Goal: Find contact information: Find contact information

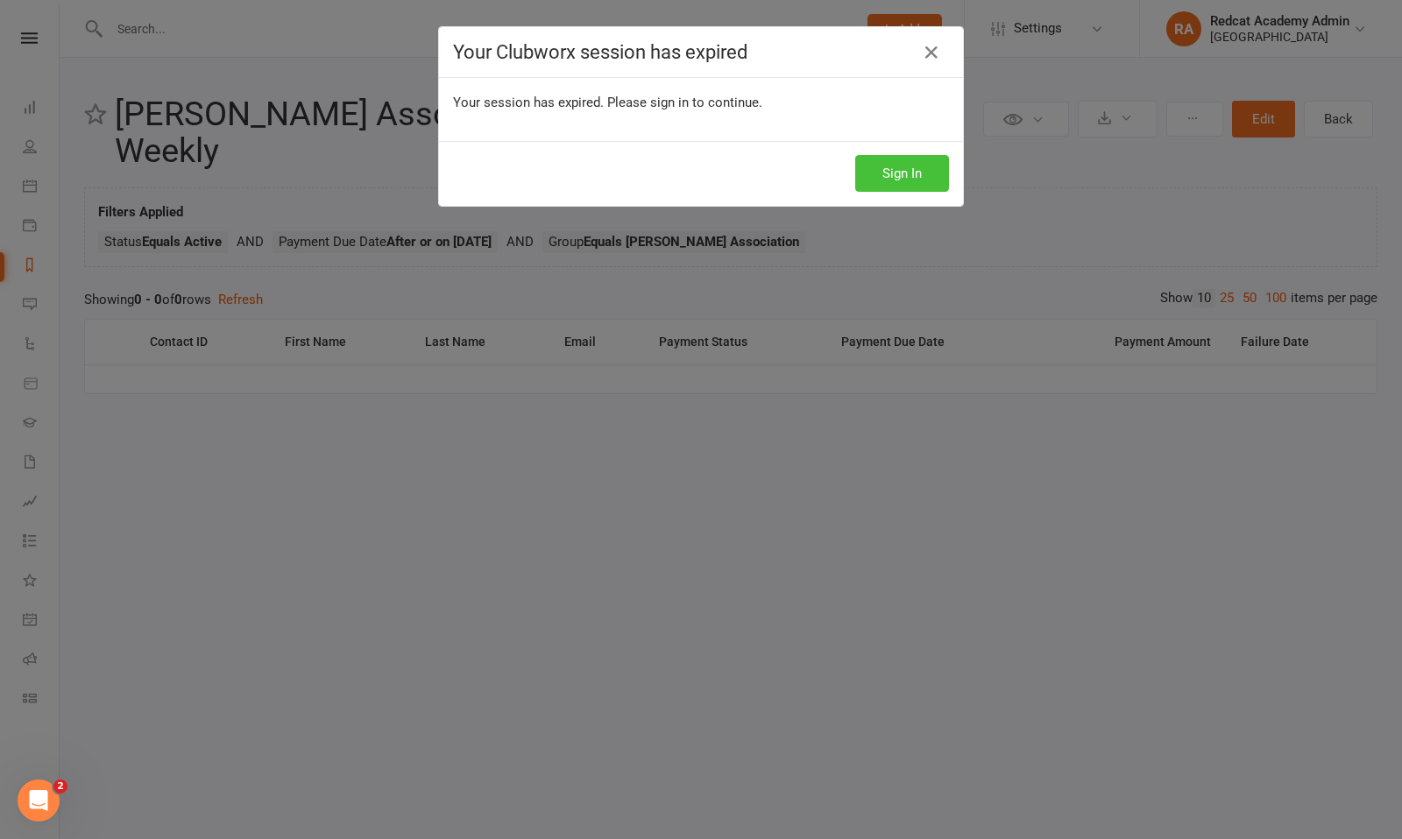
click at [888, 180] on button "Sign In" at bounding box center [902, 173] width 94 height 37
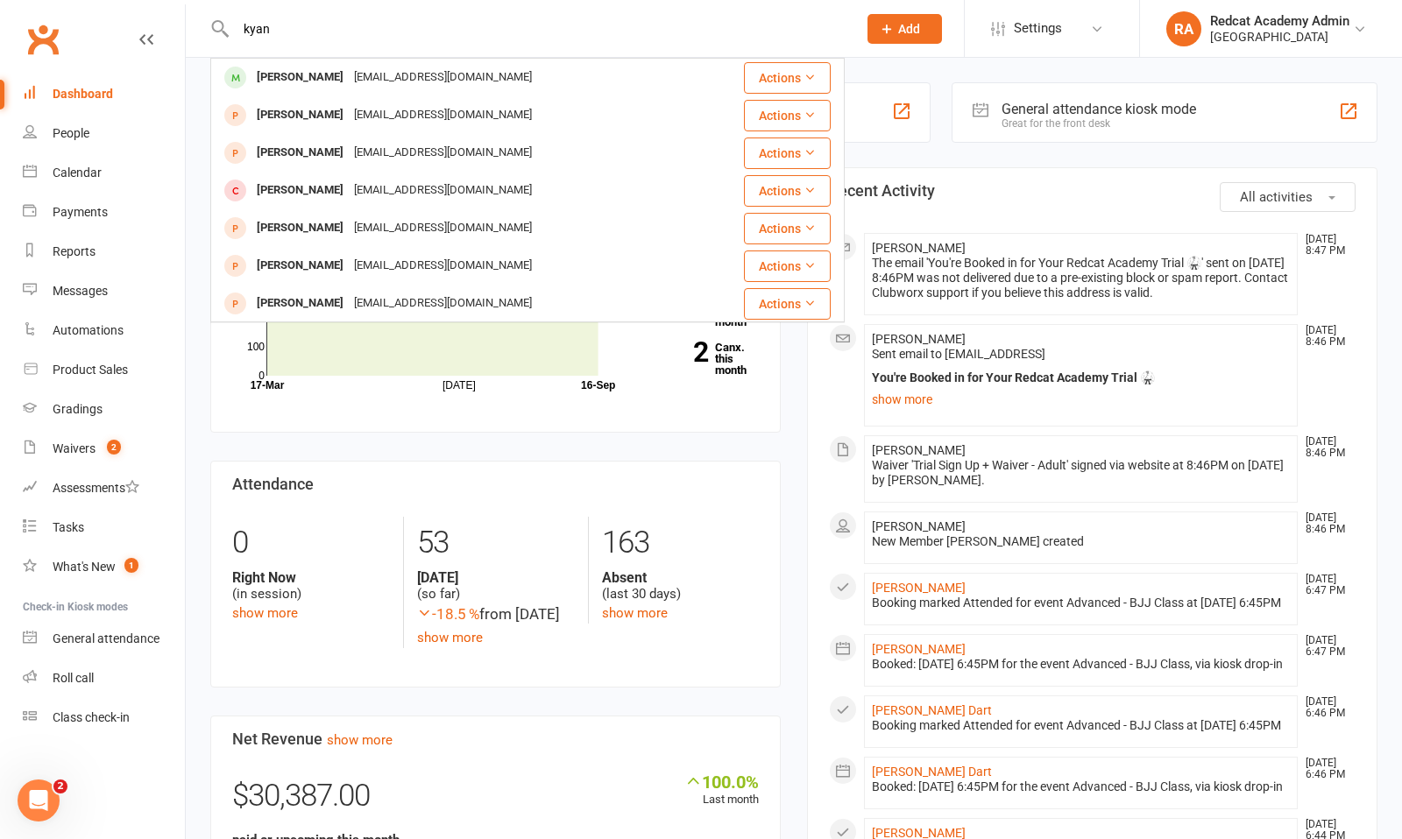
type input "kyan"
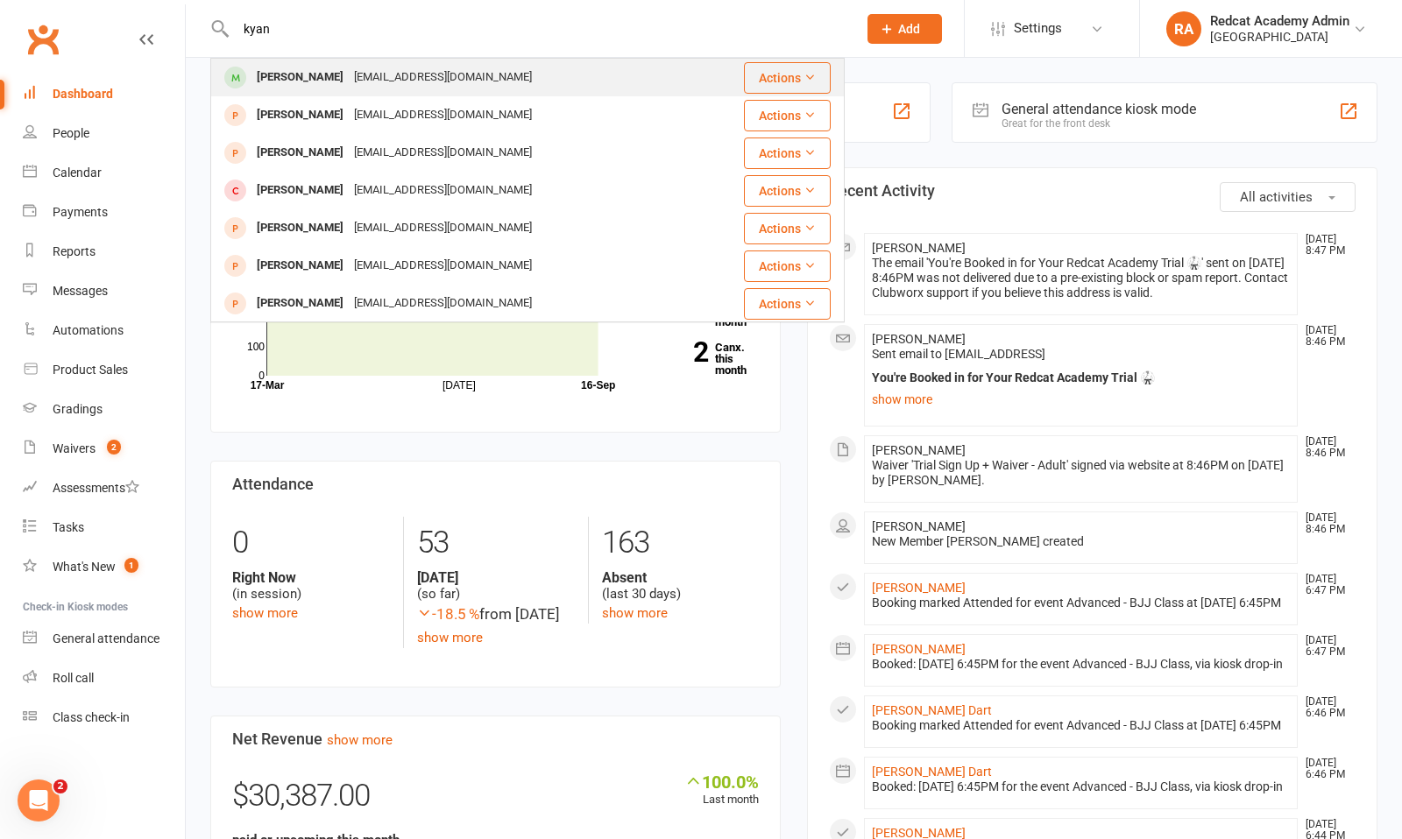
click at [372, 78] on div "kyanmatchett1@gmail.com" at bounding box center [443, 77] width 188 height 25
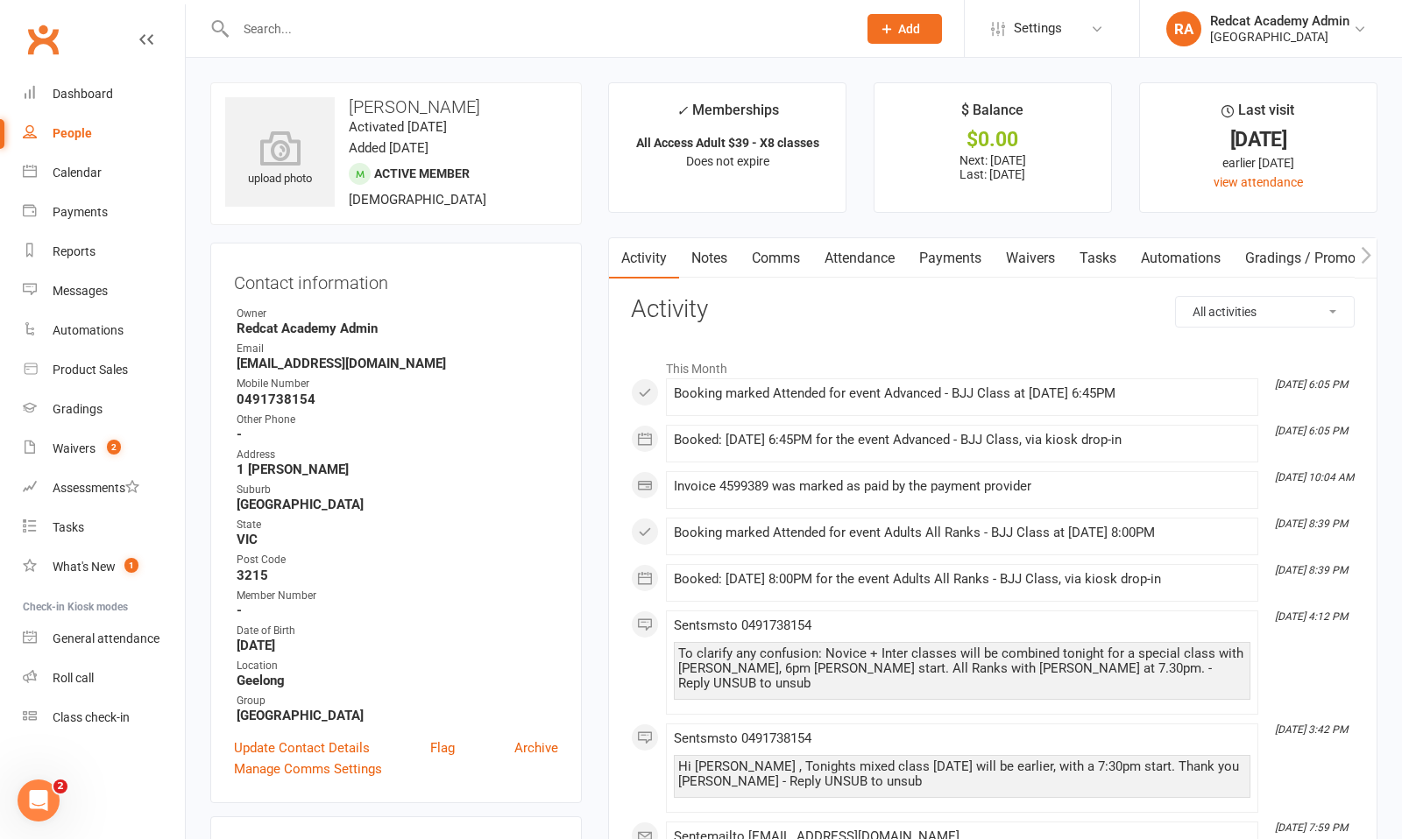
click at [303, 367] on strong "kyanmatchett1@gmail.com" at bounding box center [398, 364] width 322 height 16
drag, startPoint x: 409, startPoint y: 359, endPoint x: 219, endPoint y: 367, distance: 190.3
click at [219, 367] on div "Contact information Owner Redcat Academy Admin Email kyanmatchett1@gmail.com Mo…" at bounding box center [396, 523] width 372 height 561
copy strong "kyanmatchett1@gmail.com"
